Goal: Transaction & Acquisition: Purchase product/service

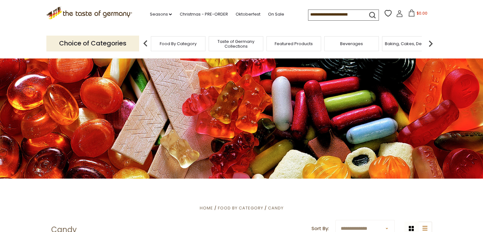
click at [176, 43] on span "Food By Category" at bounding box center [178, 43] width 37 height 5
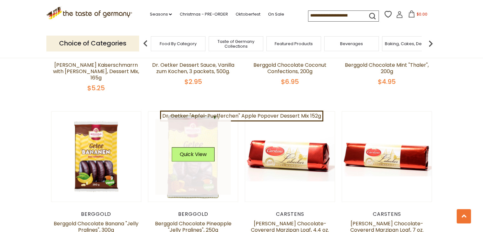
scroll to position [889, 0]
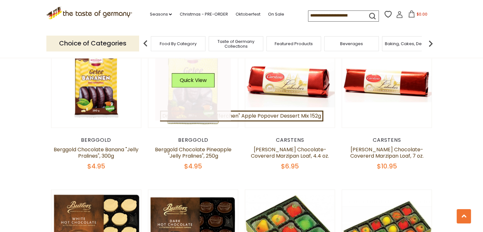
click at [175, 95] on link at bounding box center [193, 83] width 76 height 76
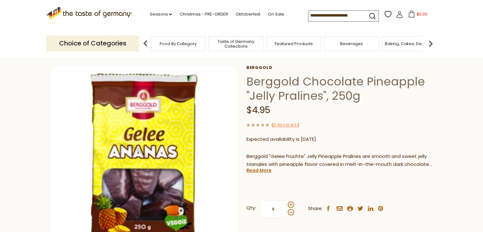
scroll to position [95, 0]
